Goal: Task Accomplishment & Management: Manage account settings

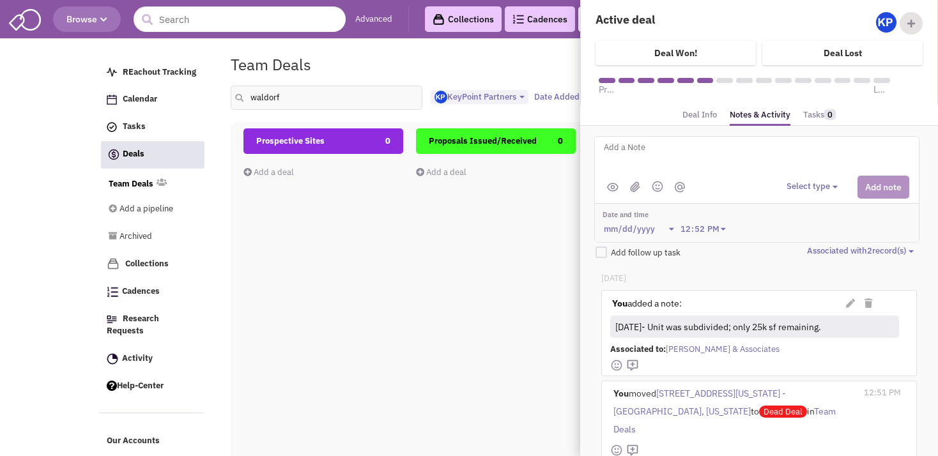
select select "1900"
select select
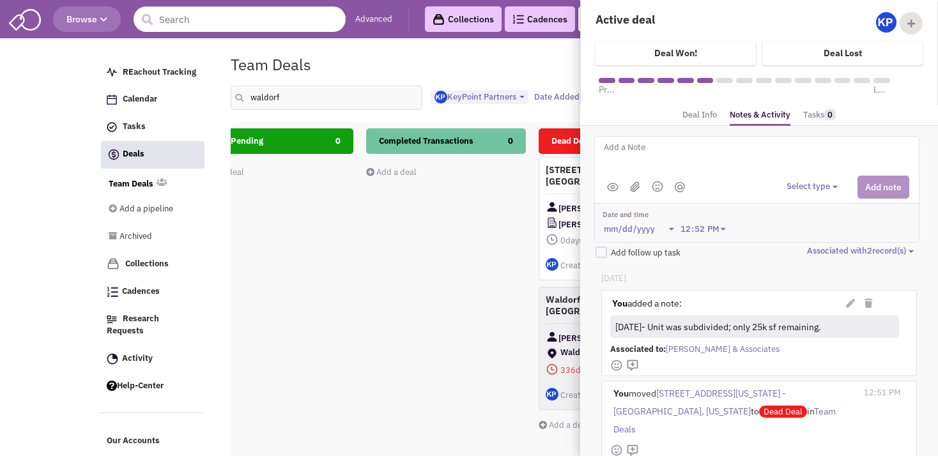
click at [338, 198] on div "Lease Pending 0 Add a deal Total: $ 0" at bounding box center [274, 355] width 160 height 454
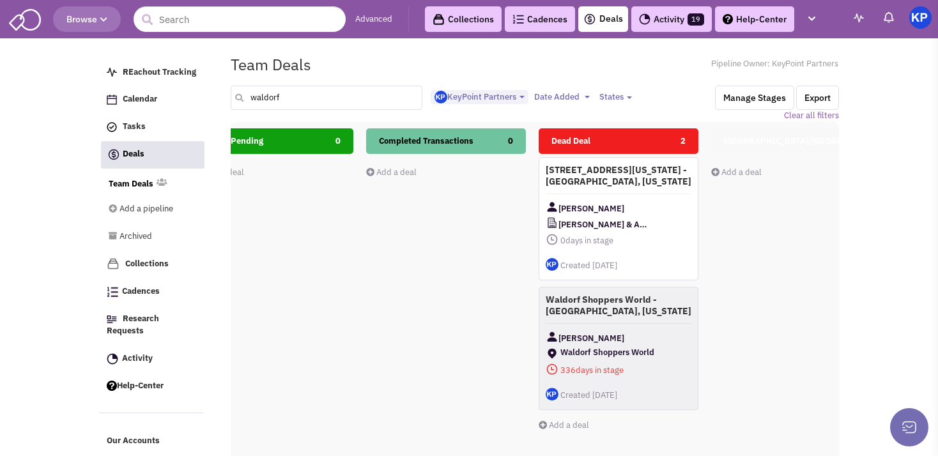
drag, startPoint x: 286, startPoint y: 105, endPoint x: 254, endPoint y: 109, distance: 31.6
click at [254, 109] on input "waldorf" at bounding box center [327, 98] width 192 height 24
type input "w"
type input "[GEOGRAPHIC_DATA]"
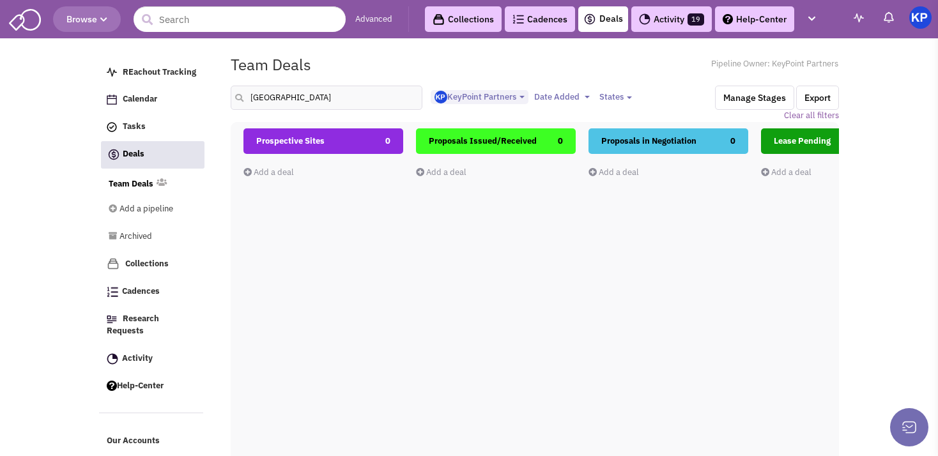
click at [268, 172] on link "Add a deal" at bounding box center [269, 172] width 51 height 11
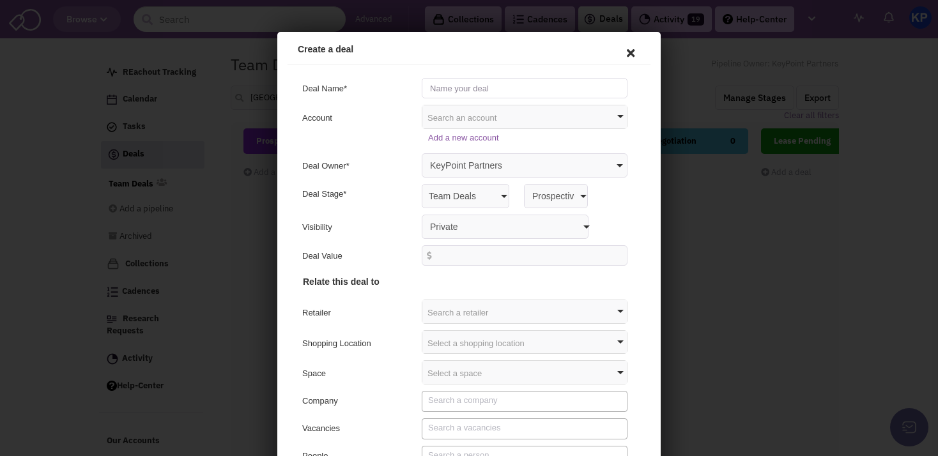
click at [462, 80] on input "text" at bounding box center [523, 86] width 206 height 20
type input "Melbourne Shopping Ctr. - [GEOGRAPHIC_DATA], [US_STATE]"
select select "false"
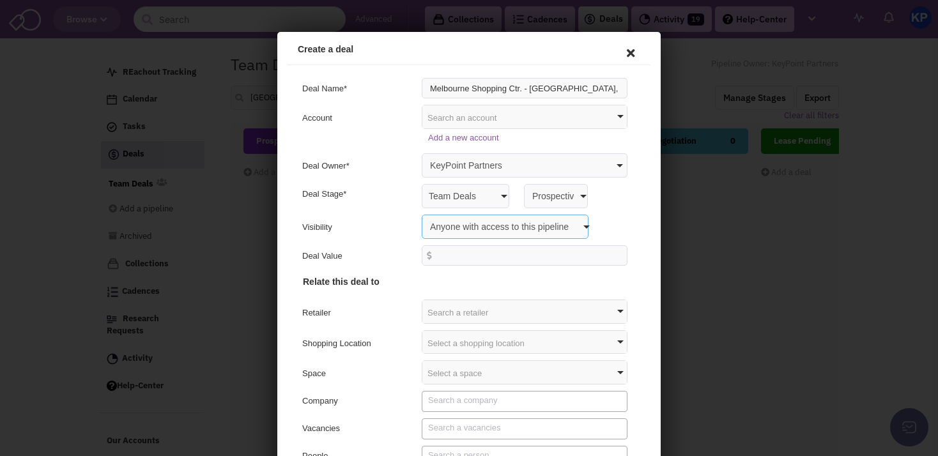
click option "Anyone with access to this pipeline" at bounding box center [277, 32] width 0 height 0
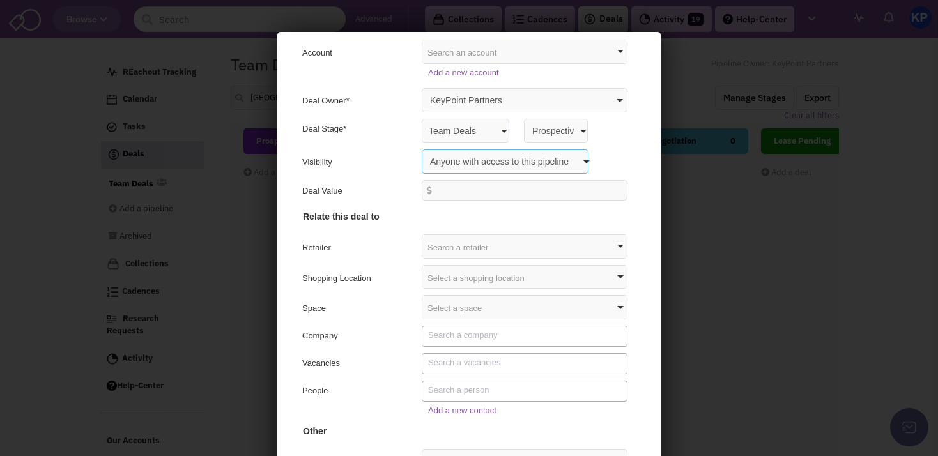
scroll to position [66, 0]
click at [454, 274] on div "Select a shopping location" at bounding box center [523, 274] width 205 height 23
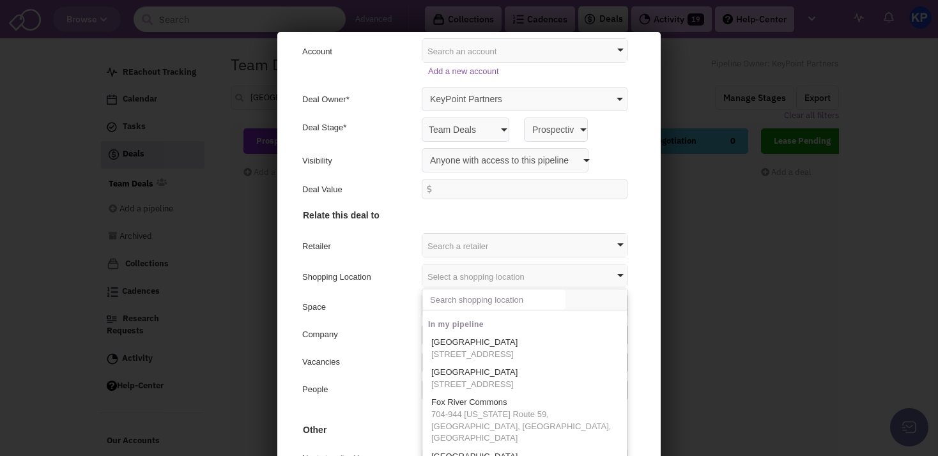
click at [454, 296] on input "text" at bounding box center [492, 298] width 143 height 20
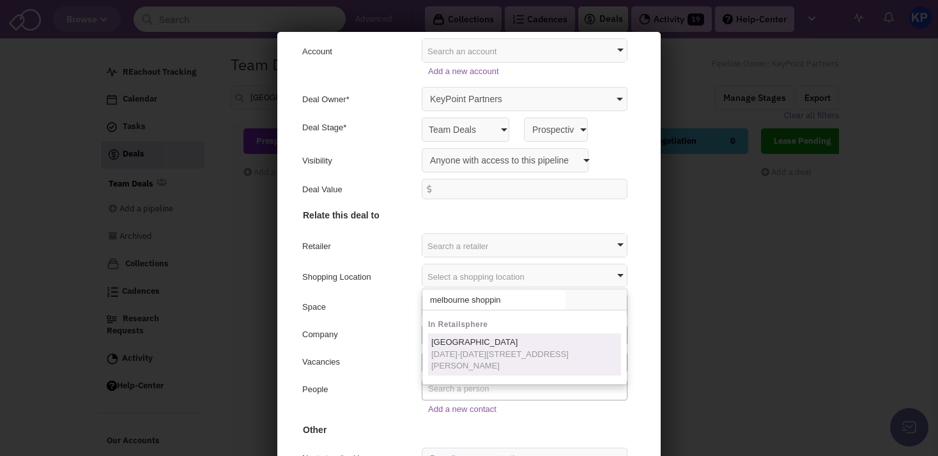
type input "melbourne shoppin"
click at [481, 356] on span "[DATE]-[DATE][STREET_ADDRESS][PERSON_NAME]" at bounding box center [523, 359] width 187 height 24
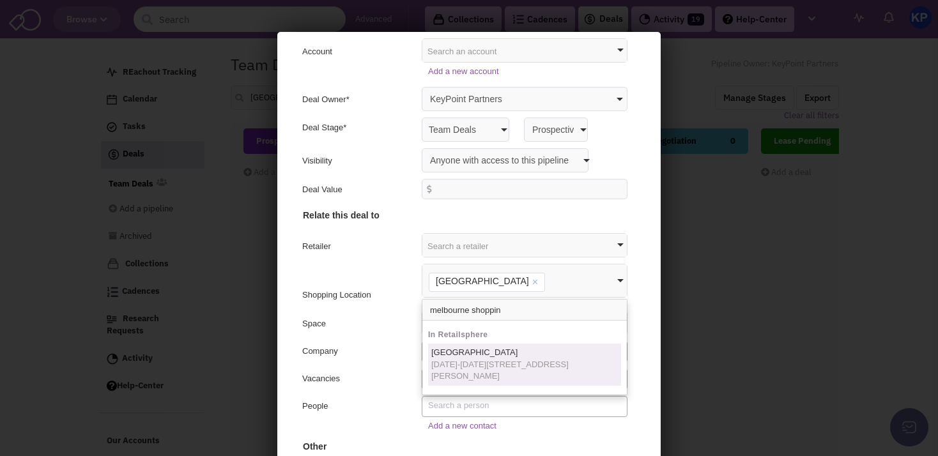
click at [348, 348] on div "Company" at bounding box center [355, 351] width 111 height 15
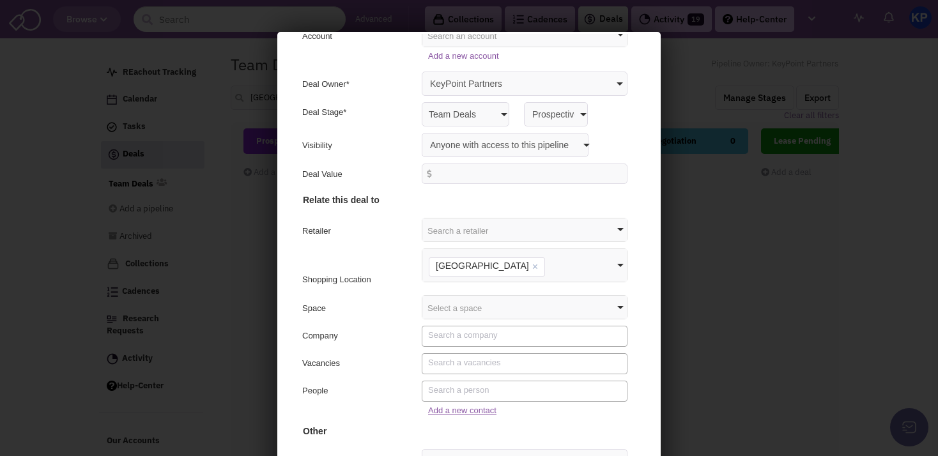
scroll to position [59, 0]
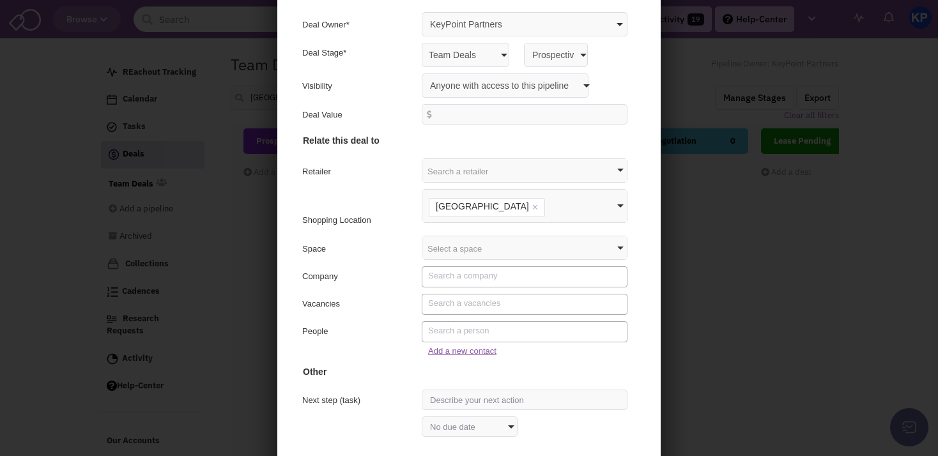
click at [450, 348] on link "Add a new contact" at bounding box center [460, 350] width 68 height 10
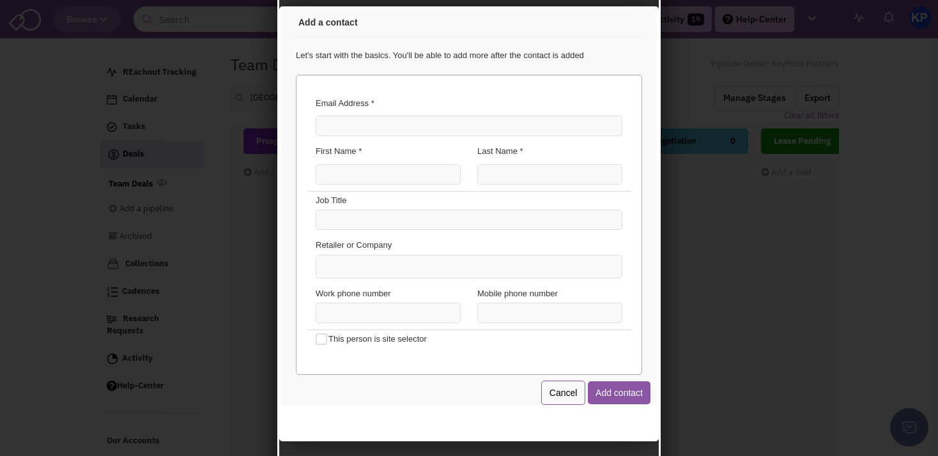
scroll to position [0, 0]
click at [382, 119] on input "Email Address *" at bounding box center [467, 124] width 307 height 20
type input "[EMAIL_ADDRESS][DOMAIN_NAME]"
click at [365, 167] on input "First Name *" at bounding box center [386, 172] width 145 height 20
type input "Vitor"
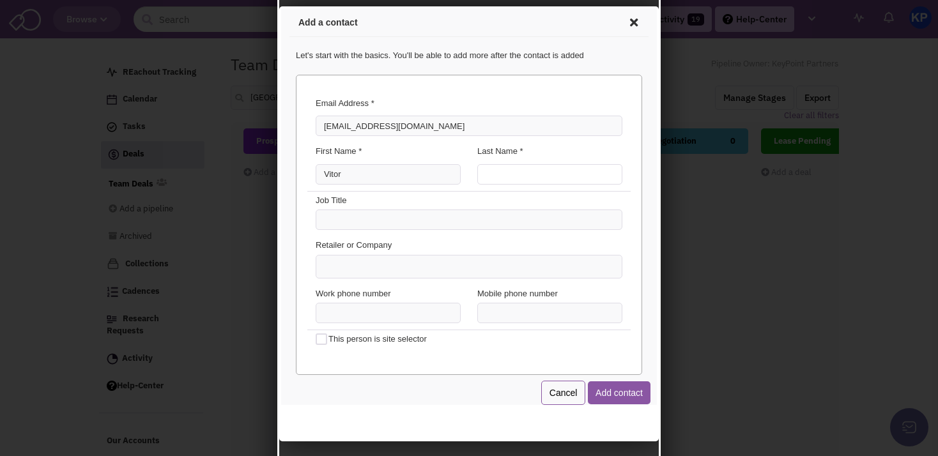
click at [499, 171] on input "Last Name *" at bounding box center [548, 172] width 145 height 20
type input "[PERSON_NAME]"
click at [394, 268] on ul at bounding box center [468, 265] width 306 height 22
click at [279, 6] on select at bounding box center [279, 6] width 0 height 0
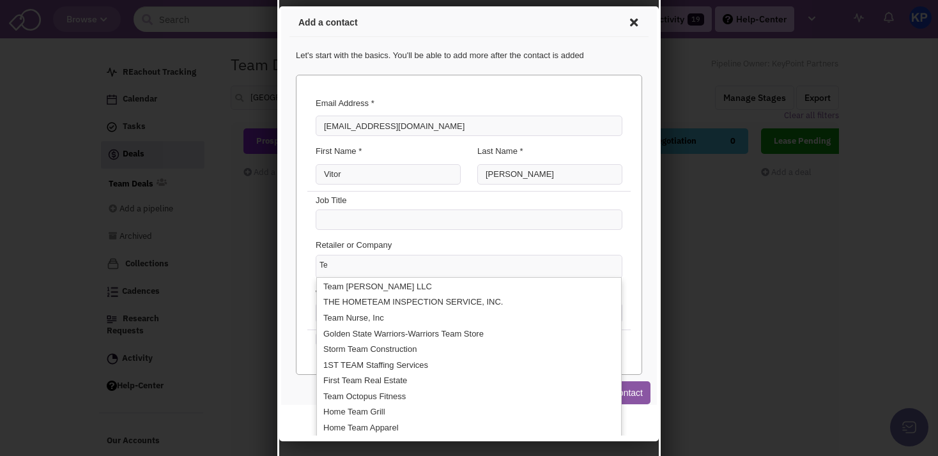
type input "T"
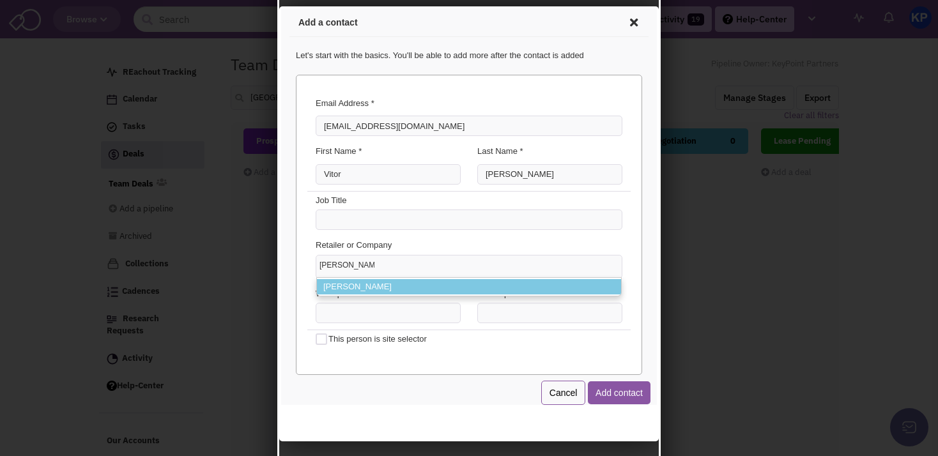
type input "[PERSON_NAME]"
click at [387, 280] on li "[PERSON_NAME]" at bounding box center [467, 285] width 304 height 16
click at [279, 6] on select "[PERSON_NAME] [PERSON_NAME]" at bounding box center [279, 6] width 0 height 0
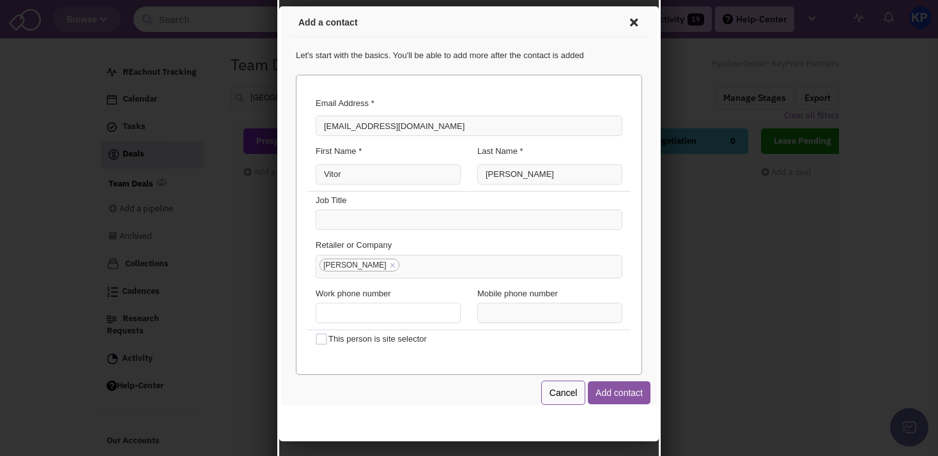
type input "(___) ___-____"
click at [378, 314] on input "(___) ___-____" at bounding box center [386, 311] width 145 height 20
paste input "321) 419-9088"
type input "[PHONE_NUMBER]"
click at [602, 395] on button "Add contact" at bounding box center [617, 391] width 63 height 23
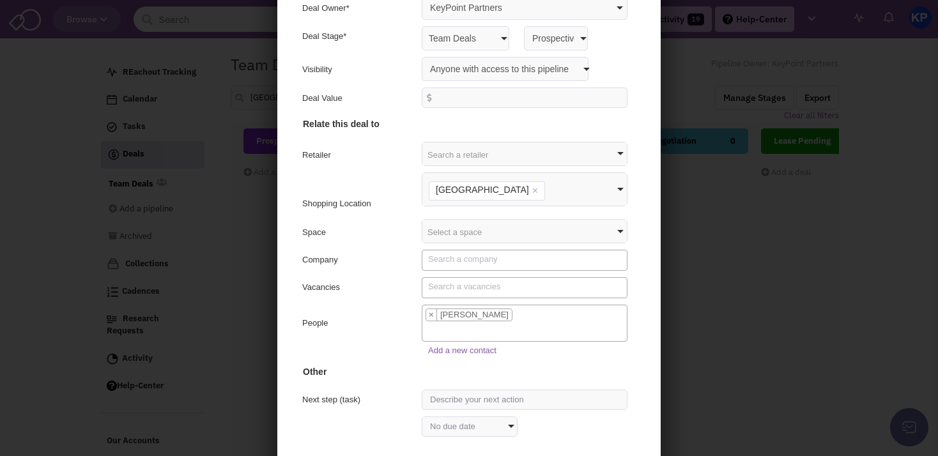
scroll to position [121, 0]
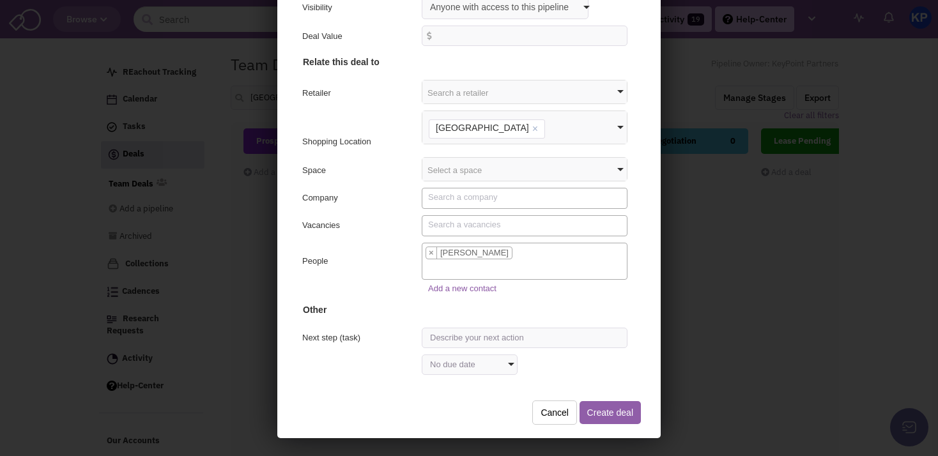
click at [607, 404] on button "Create deal" at bounding box center [608, 411] width 61 height 23
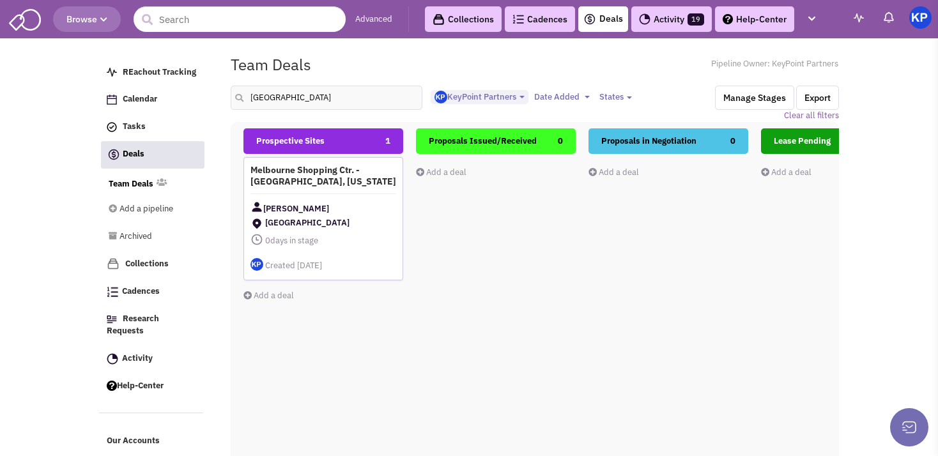
click at [355, 193] on div "Melbourne Shopping Ctr. - [GEOGRAPHIC_DATA], [US_STATE] [PERSON_NAME] [GEOGRAPH…" at bounding box center [324, 218] width 160 height 123
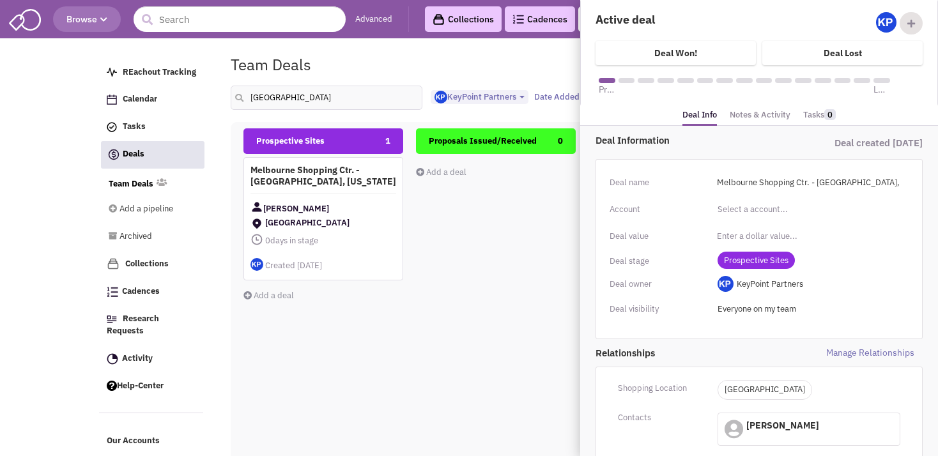
click at [754, 116] on link "Notes & Activity" at bounding box center [760, 115] width 61 height 19
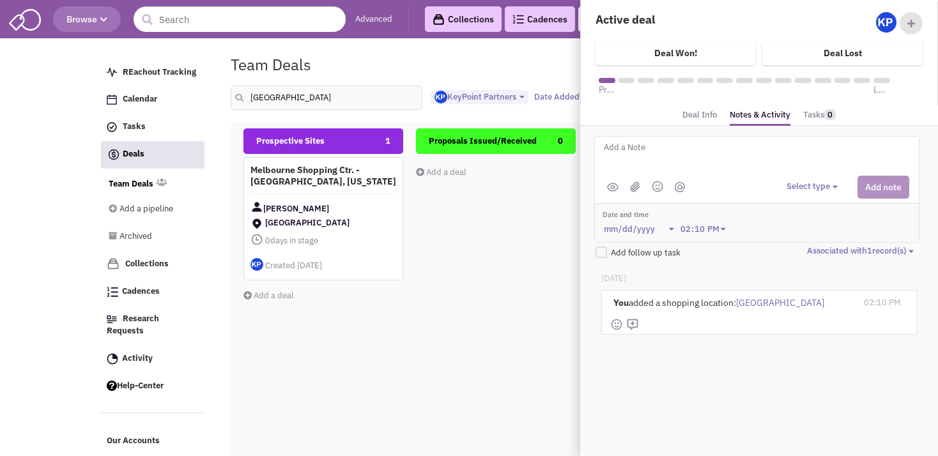
click at [657, 165] on textarea at bounding box center [761, 157] width 316 height 35
click at [659, 146] on textarea "Address:" at bounding box center [761, 157] width 316 height 35
paste textarea "[DATE]-[DATE][STREET_ADDRESS][PERSON_NAME]"
click at [602, 157] on div "Address: [DATE][STREET_ADDRESS][DATE][PERSON_NAME] @[PERSON_NAME] @[PERSON_NAME…" at bounding box center [757, 157] width 324 height 35
click at [604, 159] on textarea "Address: [DATE][STREET_ADDRESS][DATE][PERSON_NAME]" at bounding box center [761, 157] width 316 height 35
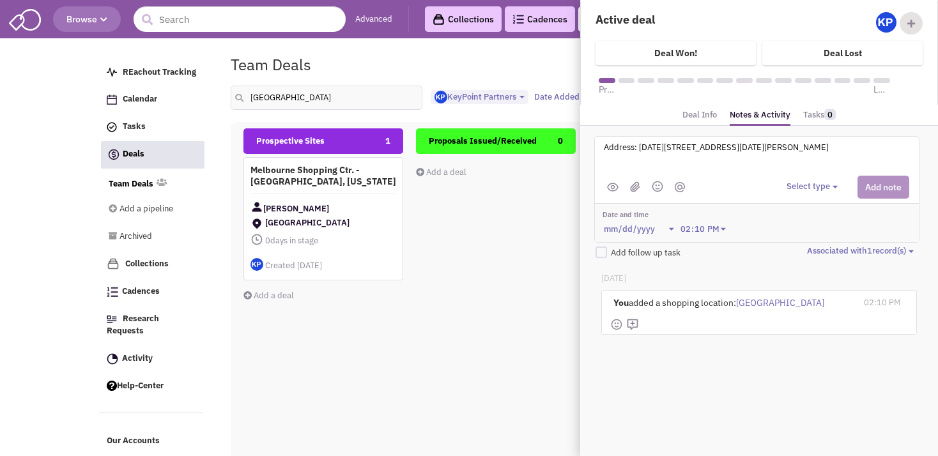
type textarea "Address: [DATE][STREET_ADDRESS][DATE][PERSON_NAME]"
click at [818, 181] on button "Select type" at bounding box center [814, 187] width 55 height 12
click at [822, 247] on div "Log a note" at bounding box center [806, 248] width 31 height 12
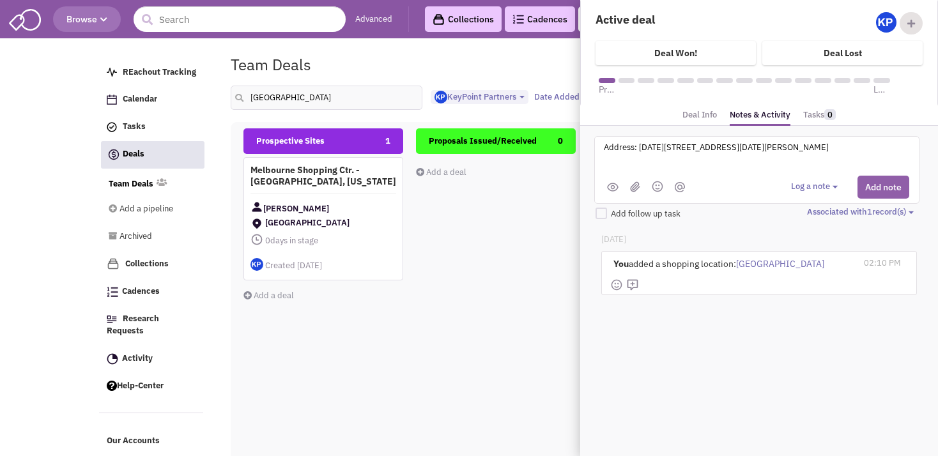
click at [871, 183] on button "Add note" at bounding box center [884, 187] width 52 height 23
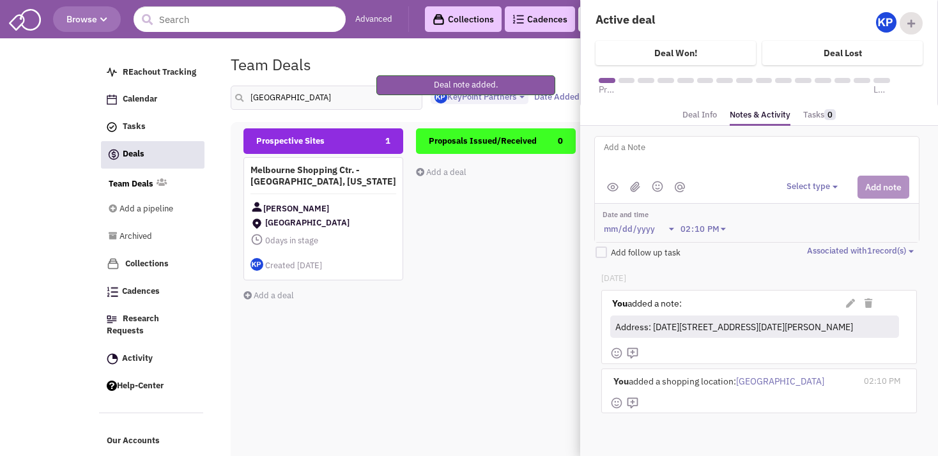
click at [697, 159] on textarea at bounding box center [761, 157] width 316 height 35
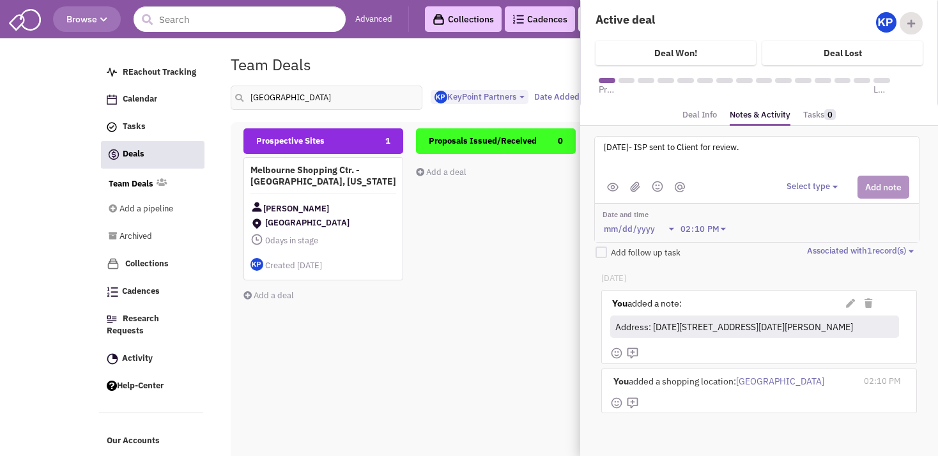
type textarea "[DATE]- ISP sent to Client for review."
click at [632, 189] on img at bounding box center [635, 187] width 10 height 11
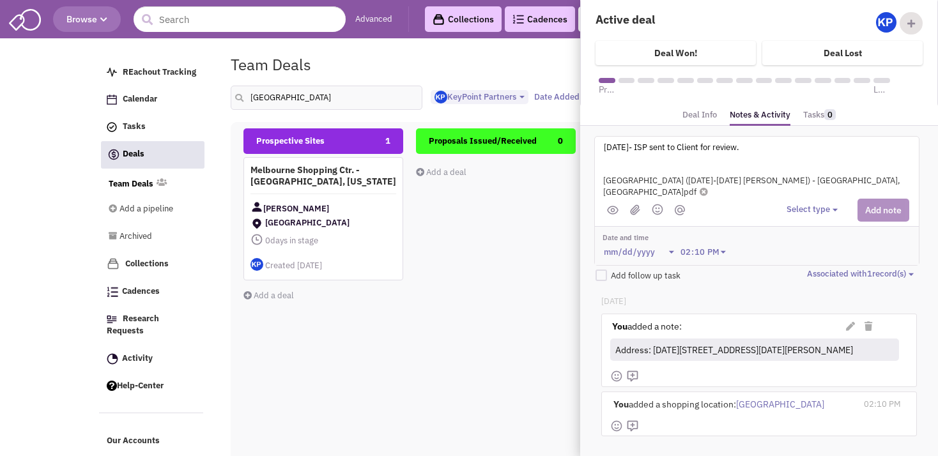
click at [796, 208] on button "Select type" at bounding box center [814, 210] width 55 height 12
click at [798, 273] on div "Log a note" at bounding box center [806, 271] width 31 height 12
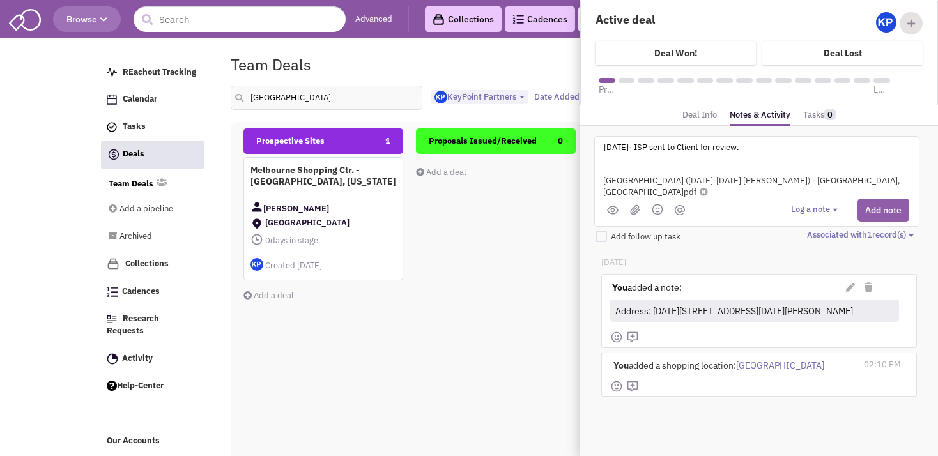
click at [885, 203] on button "Add note" at bounding box center [884, 210] width 52 height 23
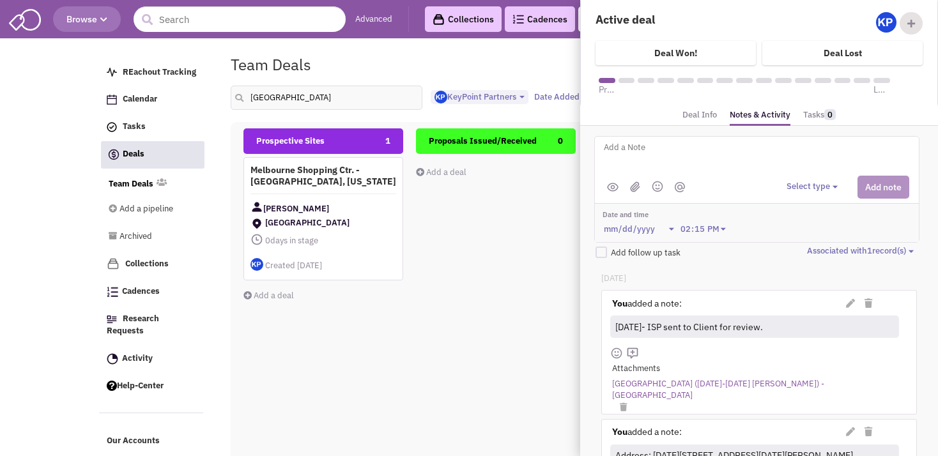
click at [462, 297] on div "Proposals Issued/Received 0 Add a deal Total: $ 0" at bounding box center [496, 355] width 160 height 454
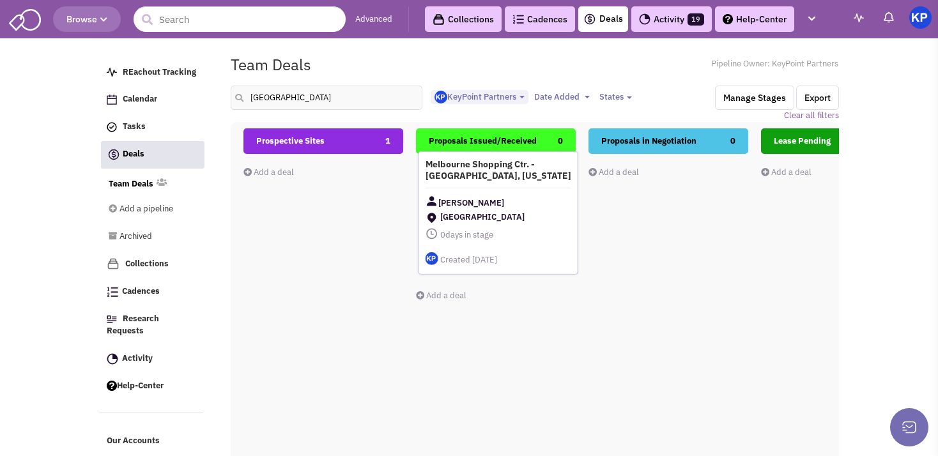
drag, startPoint x: 327, startPoint y: 186, endPoint x: 508, endPoint y: 182, distance: 180.3
click at [502, 182] on h4 "Melbourne Shopping Ctr. - [GEOGRAPHIC_DATA], [US_STATE]" at bounding box center [499, 170] width 146 height 23
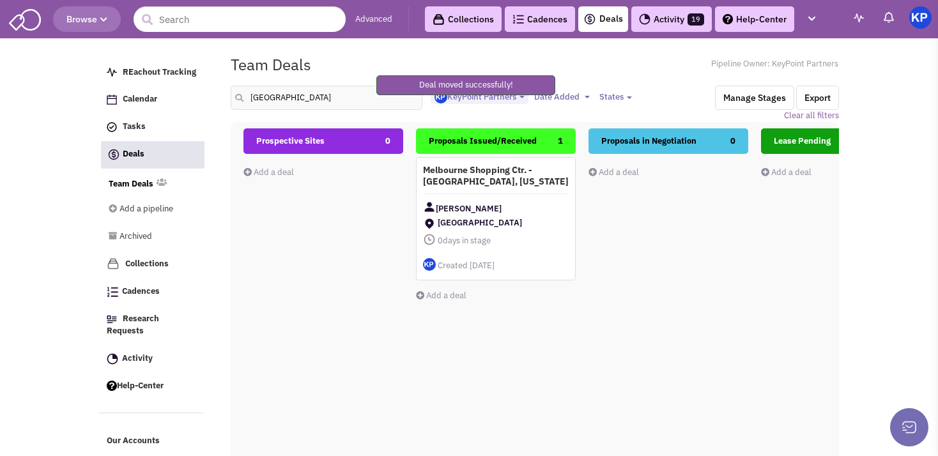
click at [508, 182] on h4 "Melbourne Shopping Ctr. - [GEOGRAPHIC_DATA], [US_STATE]" at bounding box center [496, 175] width 146 height 23
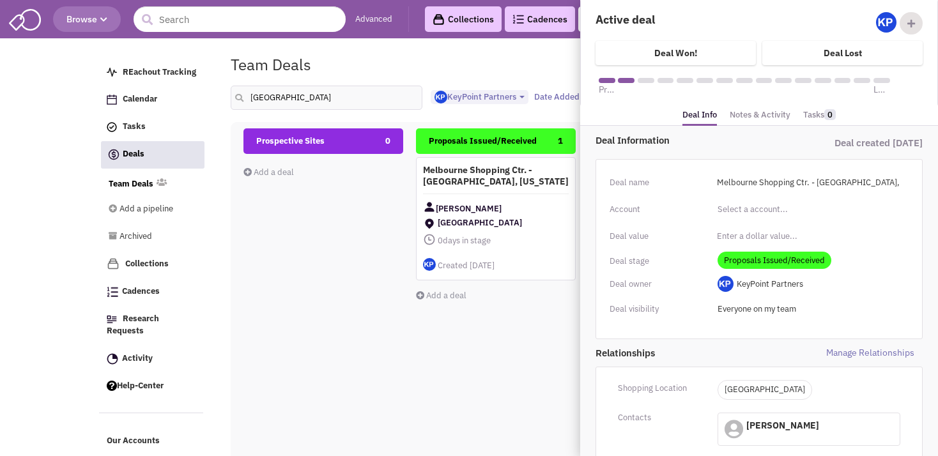
click at [770, 114] on link "Notes & Activity" at bounding box center [760, 115] width 61 height 19
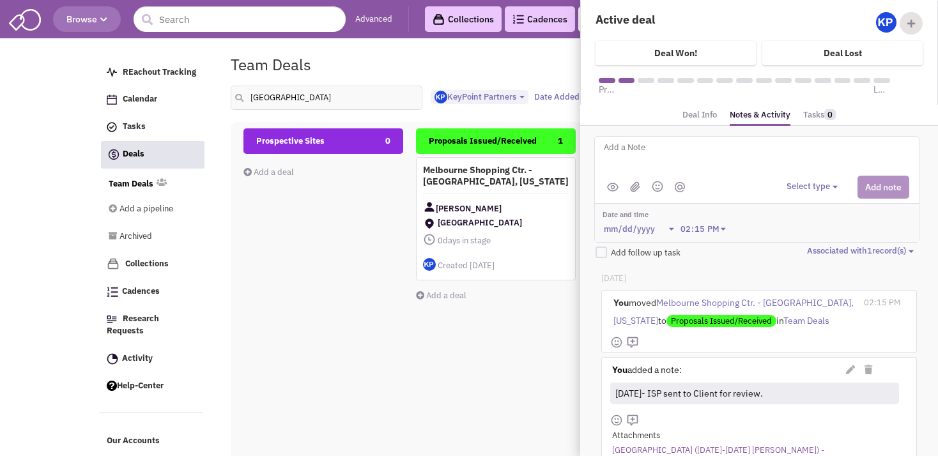
click at [669, 150] on textarea at bounding box center [761, 157] width 316 height 35
type textarea "[DATE]- Proposal issued."
click at [818, 183] on button "Select type" at bounding box center [814, 187] width 55 height 12
click at [800, 243] on div "Log a note" at bounding box center [806, 248] width 31 height 12
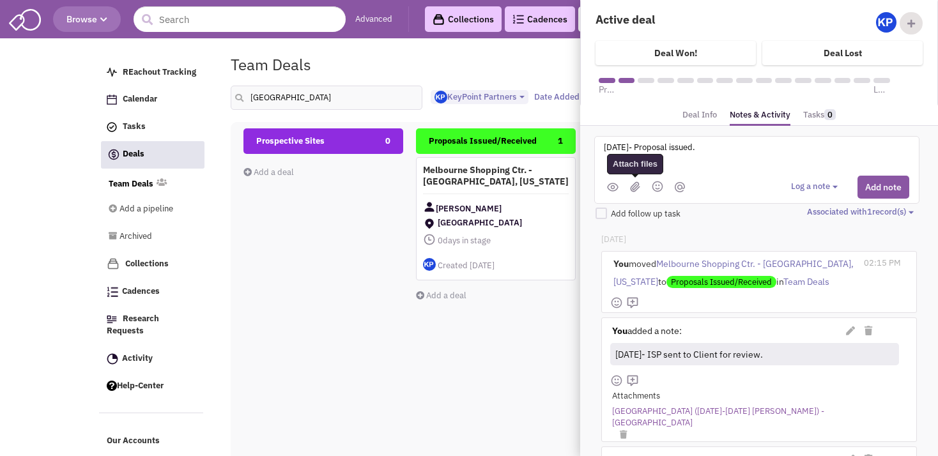
click at [635, 188] on img at bounding box center [635, 187] width 10 height 11
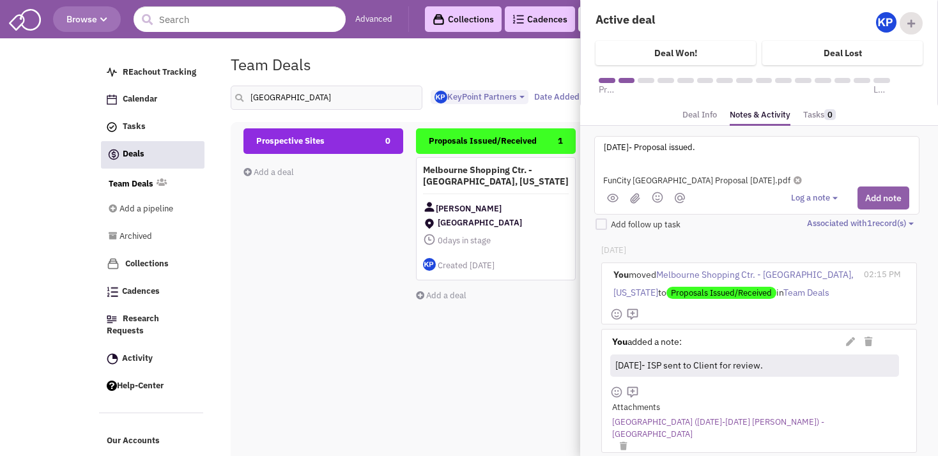
click at [864, 196] on button "Add note" at bounding box center [884, 198] width 52 height 23
